Goal: Complete application form

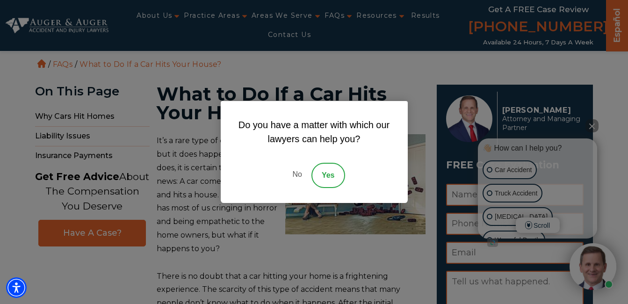
click at [330, 177] on link "Yes" at bounding box center [329, 175] width 34 height 25
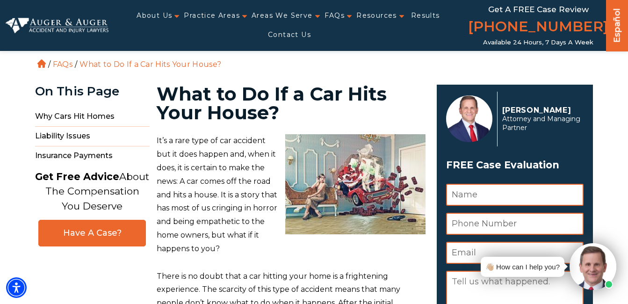
click at [484, 197] on input "Name *" at bounding box center [515, 195] width 138 height 22
type input "[PERSON_NAME]"
type input "7708193325"
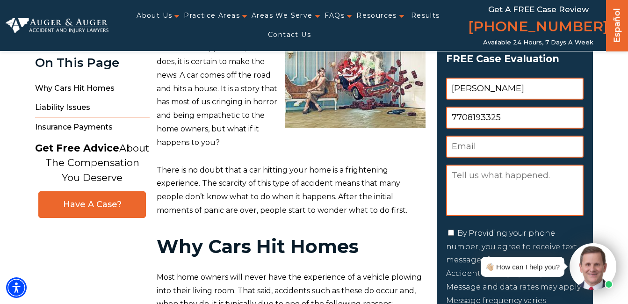
scroll to position [144, 0]
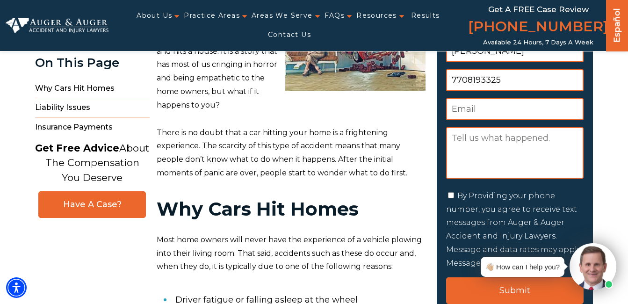
click at [466, 110] on input "Email *" at bounding box center [515, 109] width 138 height 22
type input "[EMAIL_ADDRESS][DOMAIN_NAME]"
click at [457, 138] on textarea "Message" at bounding box center [515, 152] width 138 height 51
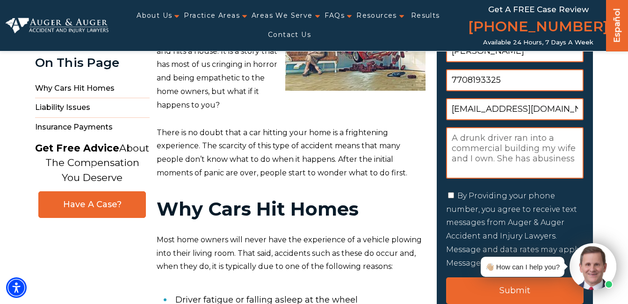
click at [457, 167] on textarea "A drunk driver ran into a commercial building my wife and I own. She has abusin…" at bounding box center [515, 152] width 138 height 51
click at [494, 167] on textarea "A drunk driver ran into a commercial building my wife and I own. She has a busi…" at bounding box center [515, 152] width 138 height 51
click at [551, 157] on textarea "A drunk driver ran into a commercial building my wife and I own. She has a busi…" at bounding box center [515, 152] width 138 height 51
click at [510, 167] on textarea "A drunk driver ran into a commercial building my wife and I own. She owns a bus…" at bounding box center [515, 152] width 138 height 51
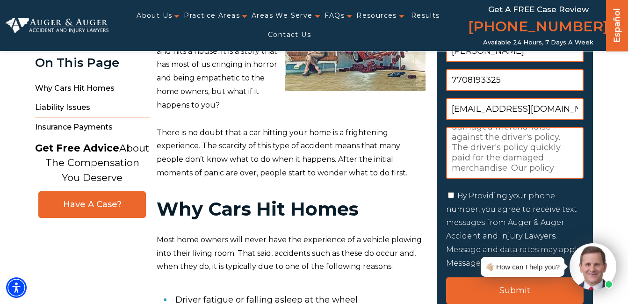
click at [559, 167] on textarea "A drunk driver ran into a commercial building my wife and I own. She owns a bus…" at bounding box center [515, 152] width 138 height 51
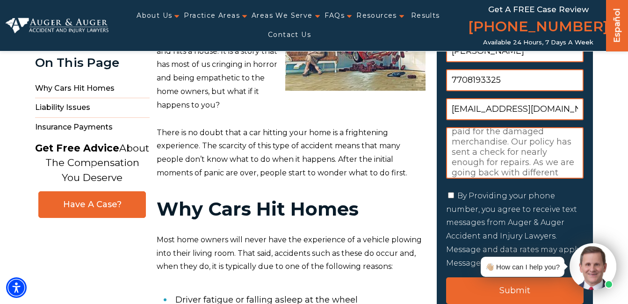
scroll to position [140, 0]
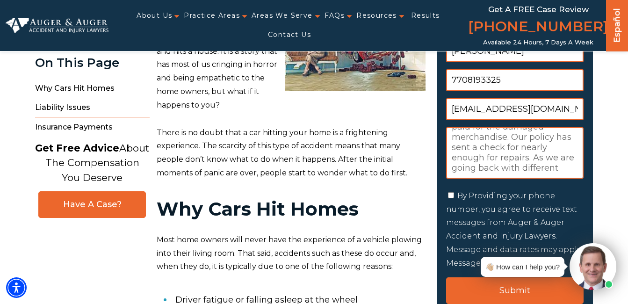
click at [559, 167] on textarea "A drunk driver ran into a commercial building my wife and I own. She owns a bus…" at bounding box center [515, 152] width 138 height 51
click at [497, 172] on textarea "A drunk driver ran into a commercial building my wife and I own. She owns a bus…" at bounding box center [515, 152] width 138 height 51
click at [496, 171] on textarea "A drunk driver ran into a commercial building my wife and I own. She owns a bus…" at bounding box center [515, 152] width 138 height 51
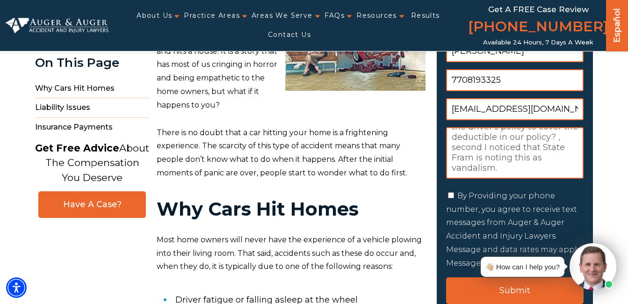
click at [530, 172] on textarea "A drunk driver ran into a commercial building my wife and I own. She owns a bus…" at bounding box center [515, 152] width 138 height 51
click at [526, 173] on textarea "A drunk driver ran into a commercial building my wife and I own. She owns a bus…" at bounding box center [515, 152] width 138 height 51
click at [531, 173] on textarea "A drunk driver ran into a commercial building my wife and I own. She owns a bus…" at bounding box center [515, 152] width 138 height 51
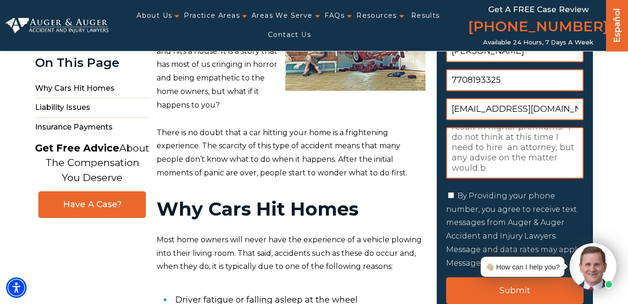
scroll to position [346, 0]
click at [552, 170] on textarea "A drunk driver ran into a commercial building my wife and I own. She owns a bus…" at bounding box center [515, 152] width 138 height 51
type textarea "A drunk driver ran into a commercial building my wife and I own. She owns a bus…"
click at [509, 287] on div "👋🏼 How can I help you?" at bounding box center [546, 266] width 141 height 47
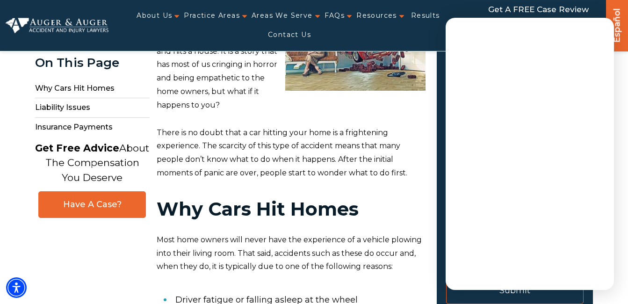
click at [514, 297] on input "Submit" at bounding box center [515, 290] width 138 height 27
